Goal: Task Accomplishment & Management: Use online tool/utility

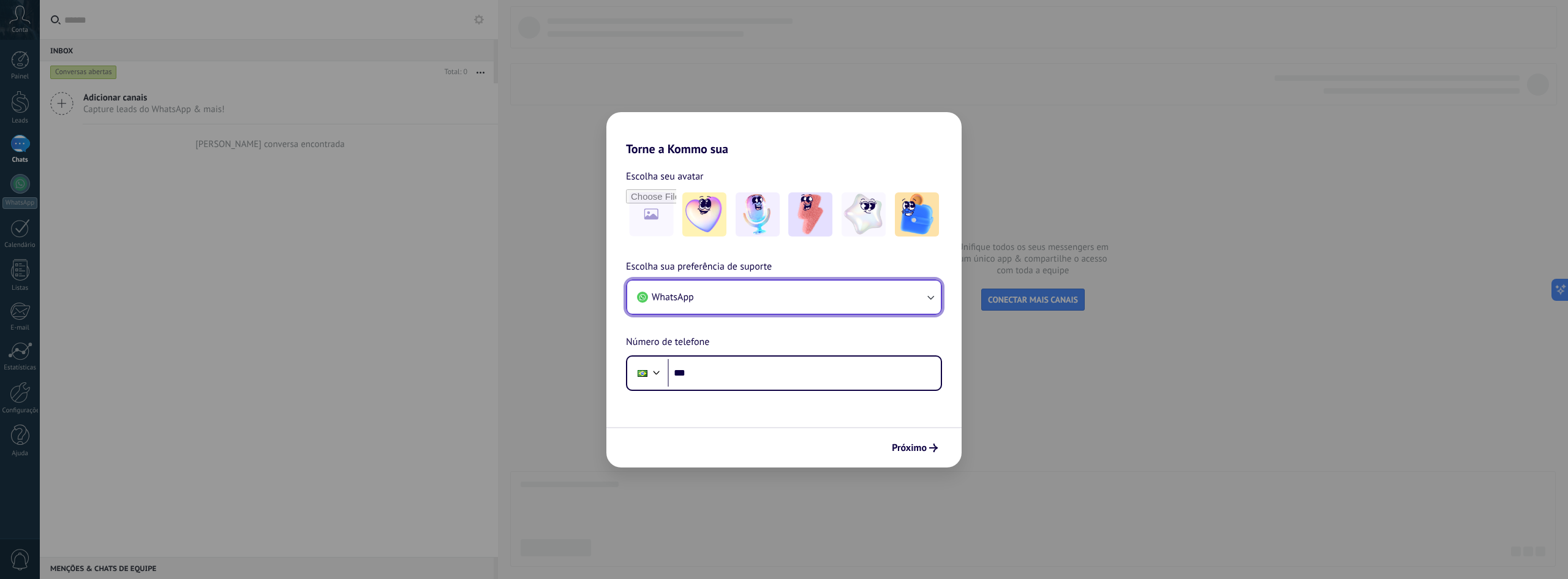
click at [732, 300] on button "WhatsApp" at bounding box center [783, 297] width 313 height 33
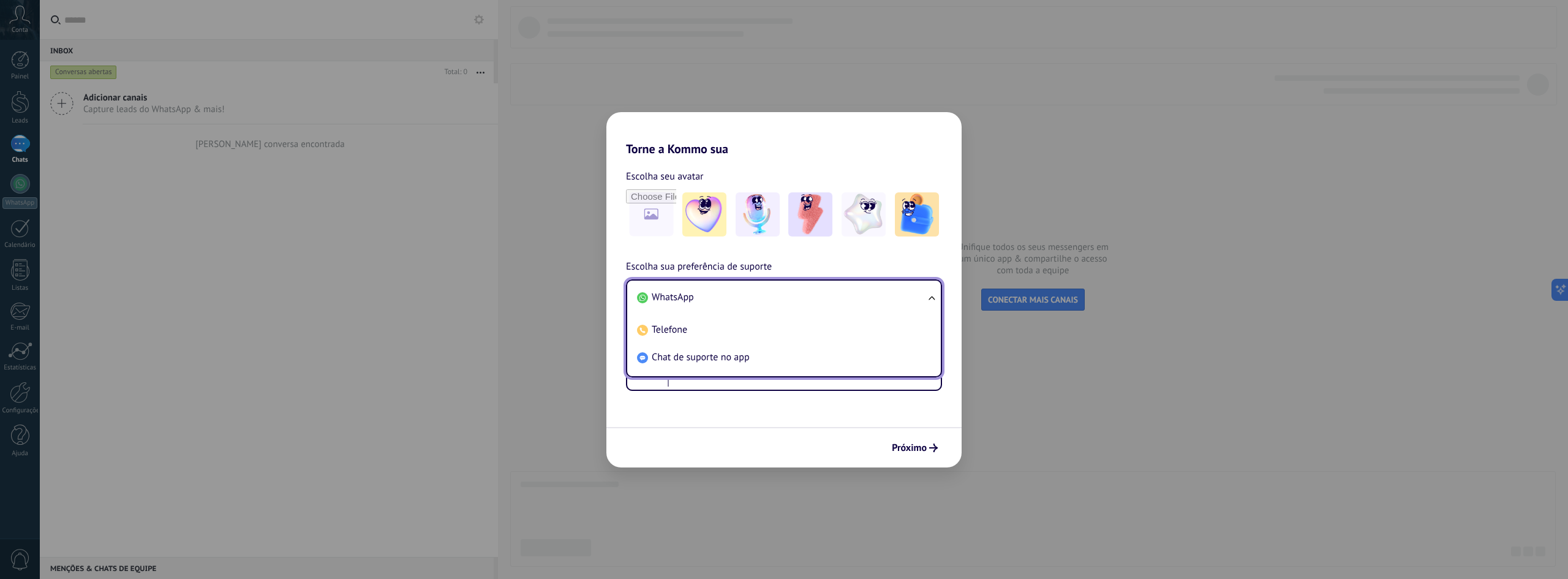
click at [732, 296] on li "WhatsApp" at bounding box center [781, 298] width 299 height 27
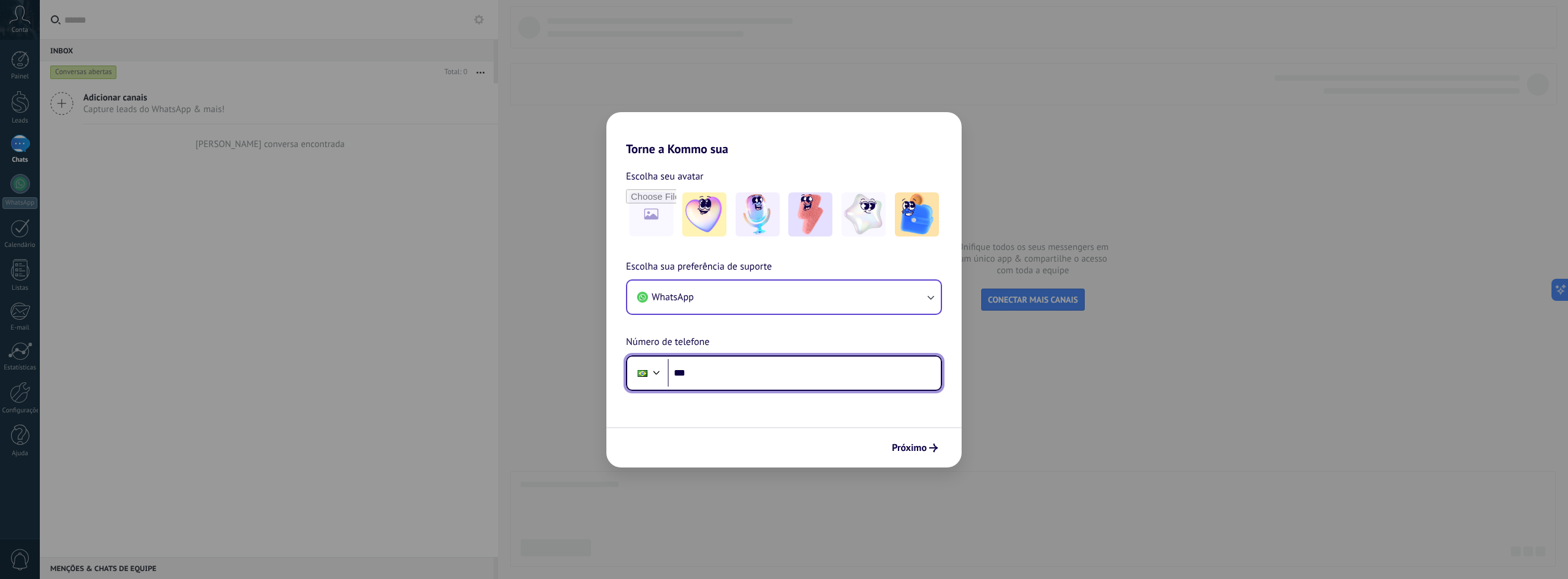
click at [725, 368] on input "***" at bounding box center [803, 373] width 273 height 28
type input "**********"
click at [920, 446] on span "Próximo" at bounding box center [909, 448] width 35 height 9
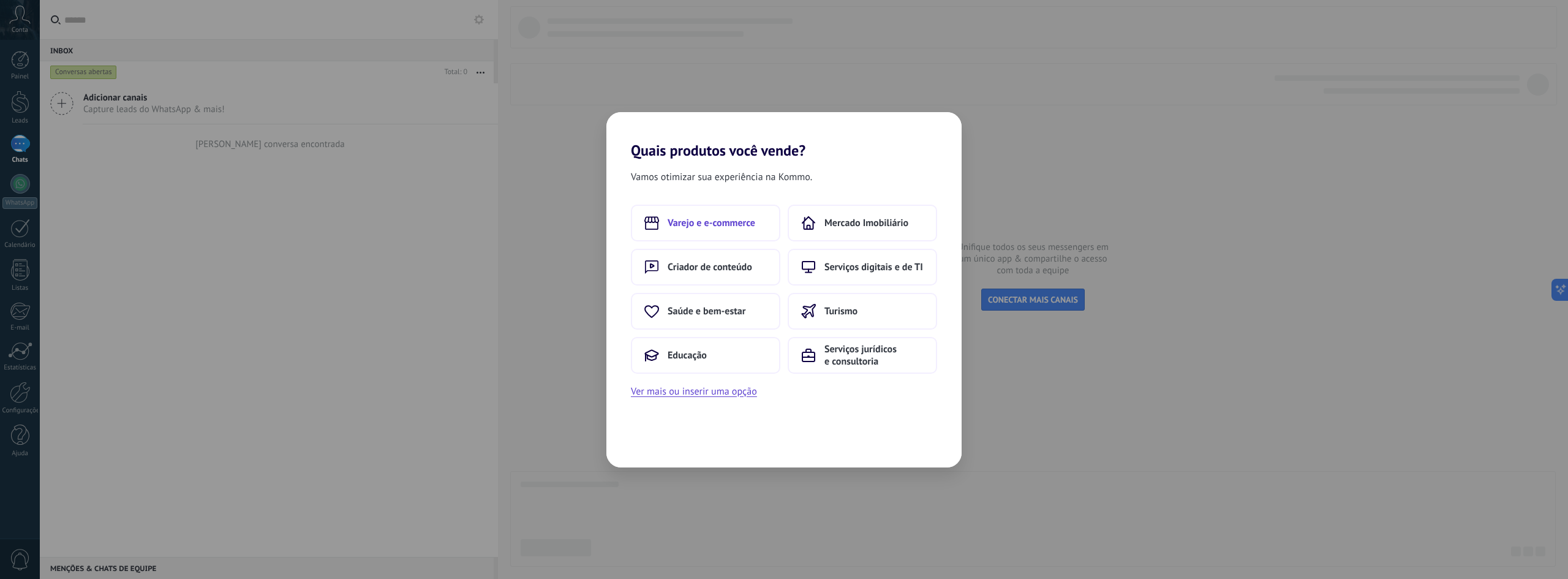
click at [704, 224] on span "Varejo e e-commerce" at bounding box center [711, 223] width 88 height 12
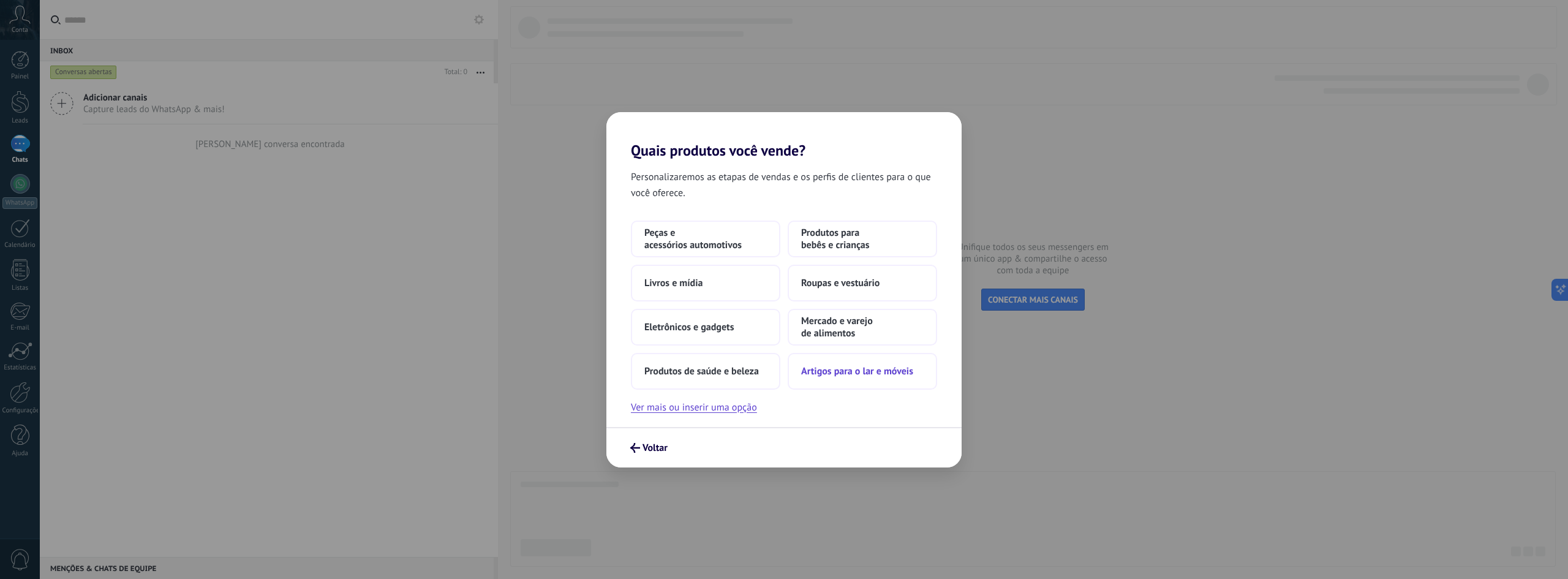
click at [855, 373] on span "Artigos para o lar e móveis" at bounding box center [858, 371] width 112 height 12
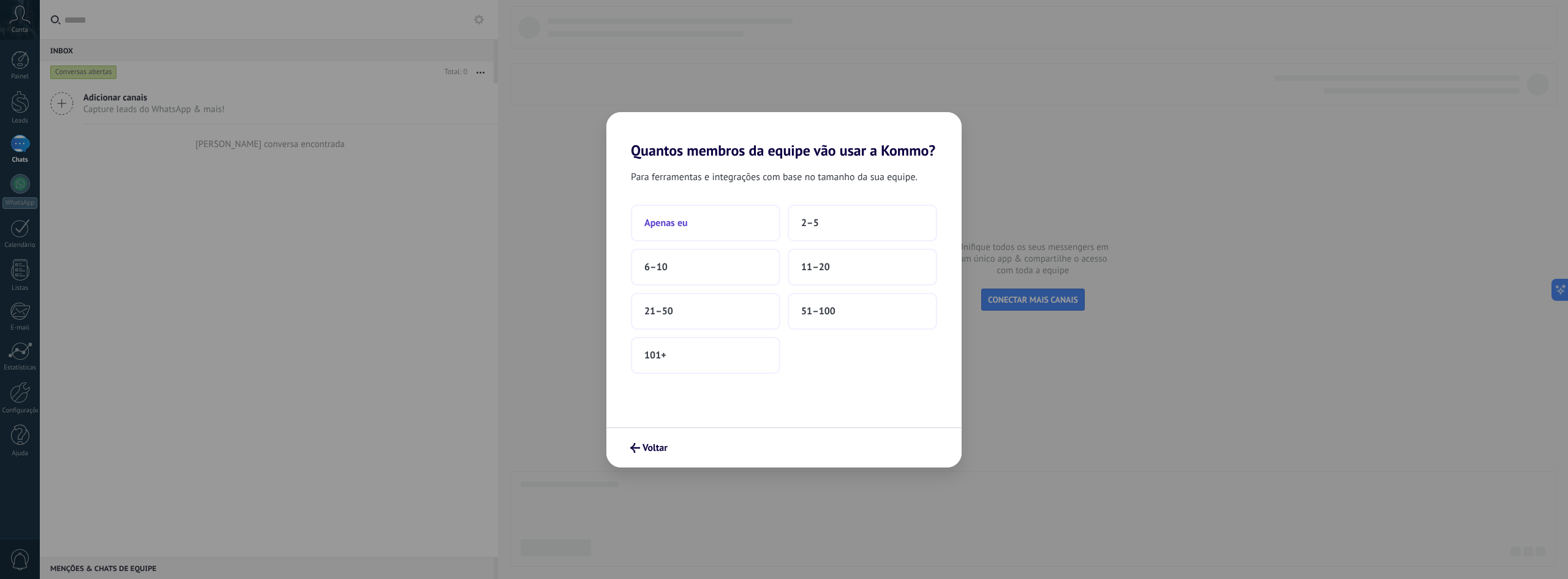
click at [682, 219] on span "Apenas eu" at bounding box center [666, 223] width 43 height 12
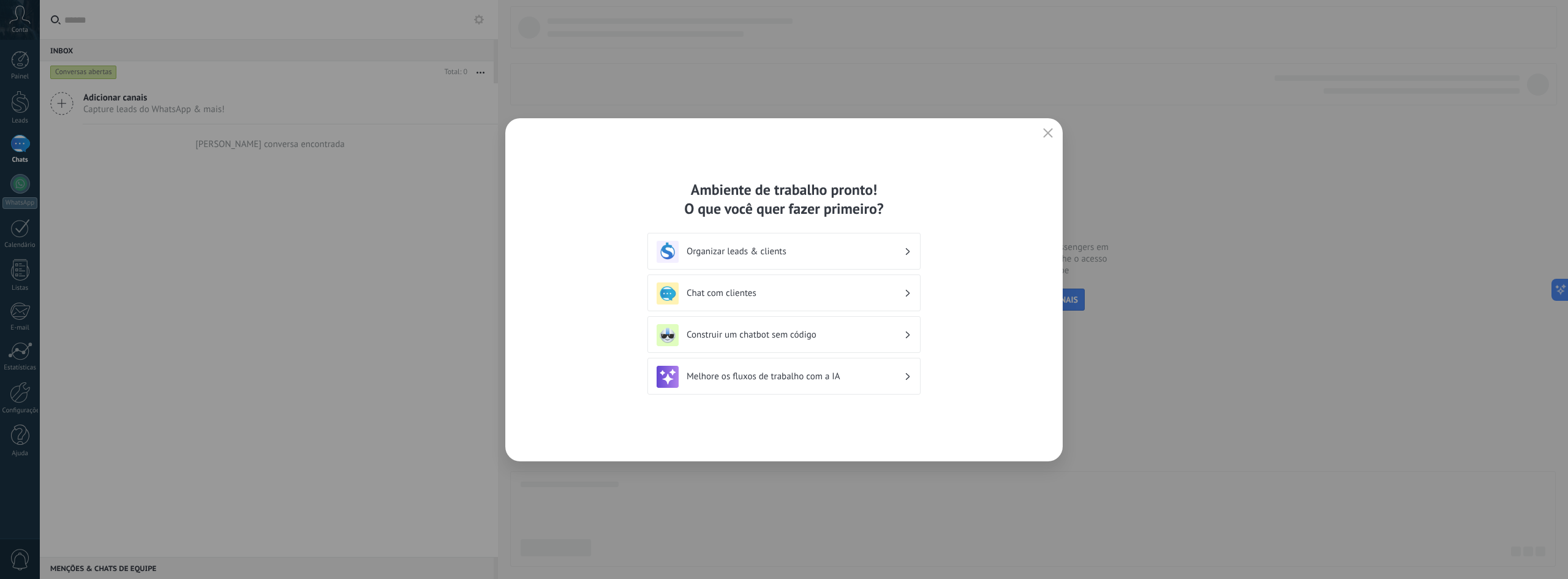
click at [737, 251] on h3 "Organizar leads & clients" at bounding box center [796, 252] width 218 height 12
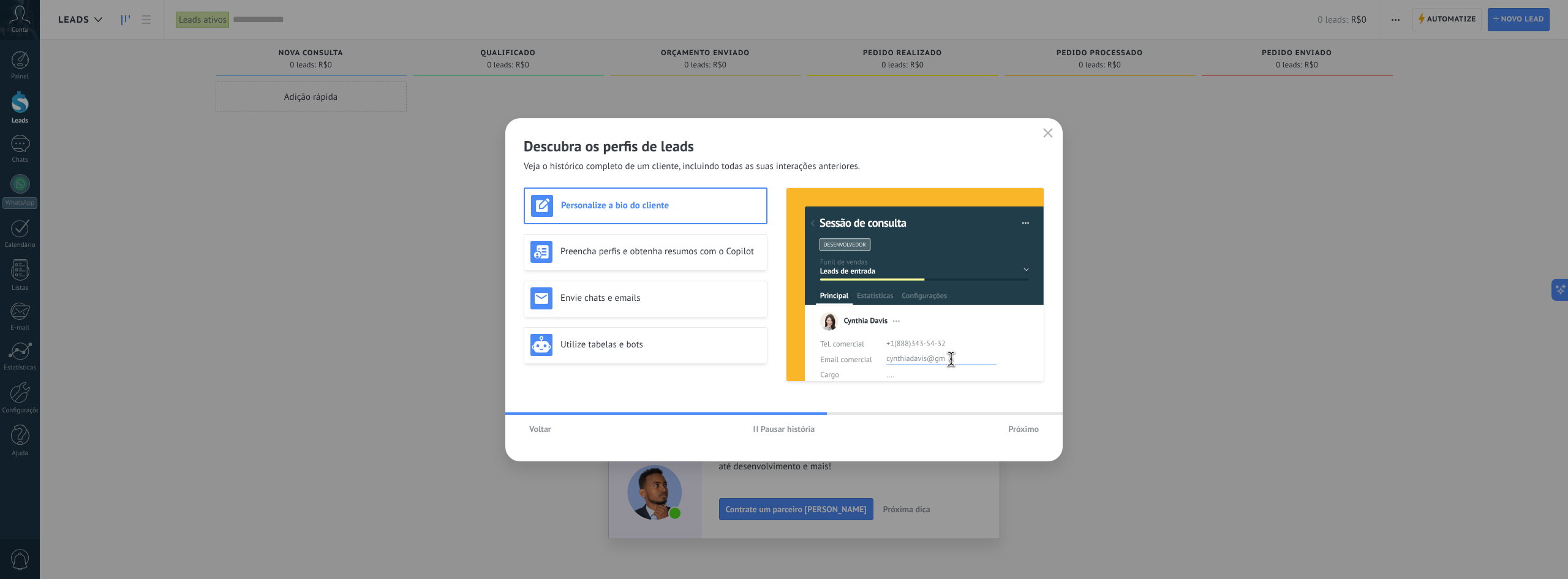
click at [1027, 422] on button "Próximo" at bounding box center [1023, 428] width 42 height 18
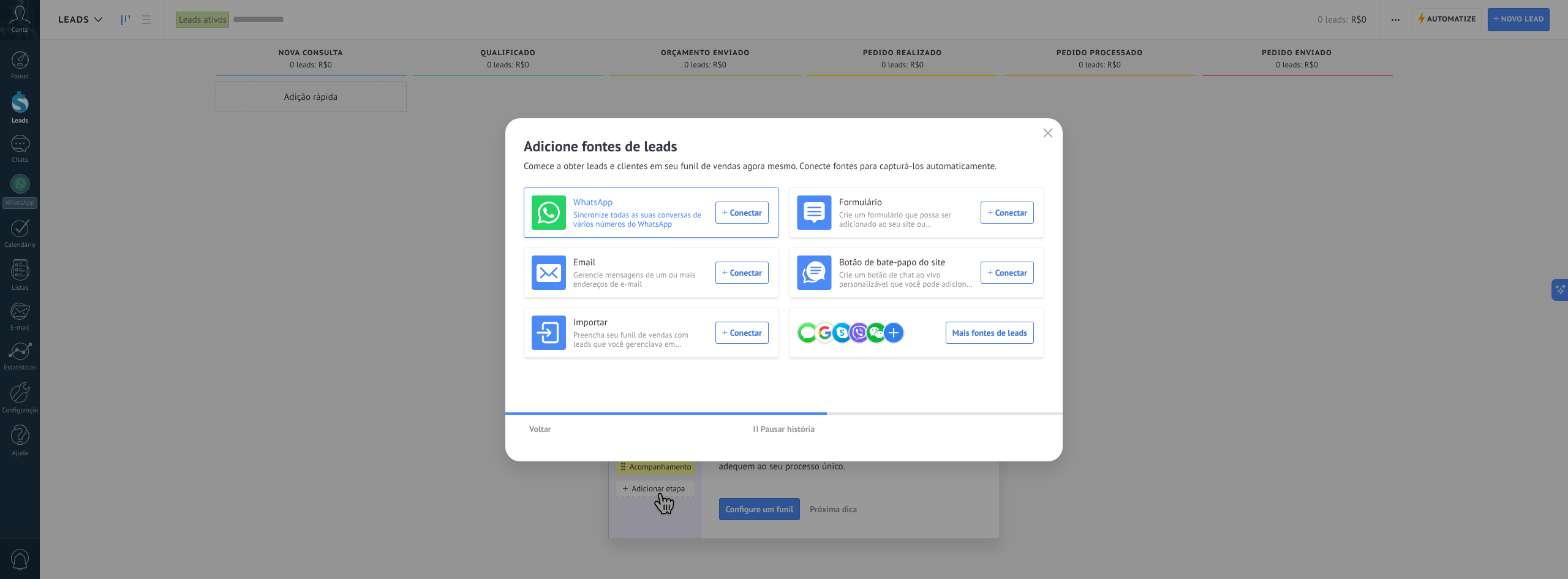
click at [744, 213] on div "WhatsApp Sincronize todas as suas conversas de vários números do WhatsApp Conec…" at bounding box center [650, 213] width 237 height 35
